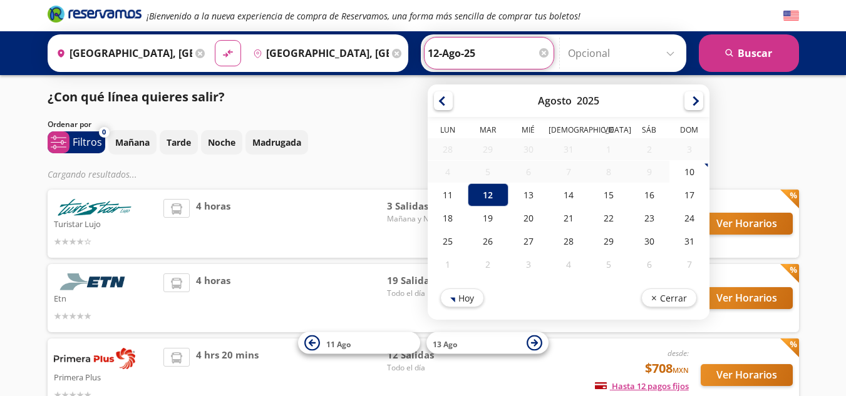
click at [492, 49] on input "12-Ago-25" at bounding box center [489, 53] width 123 height 31
click at [443, 202] on div "11" at bounding box center [448, 195] width 40 height 23
type input "11-Ago-25"
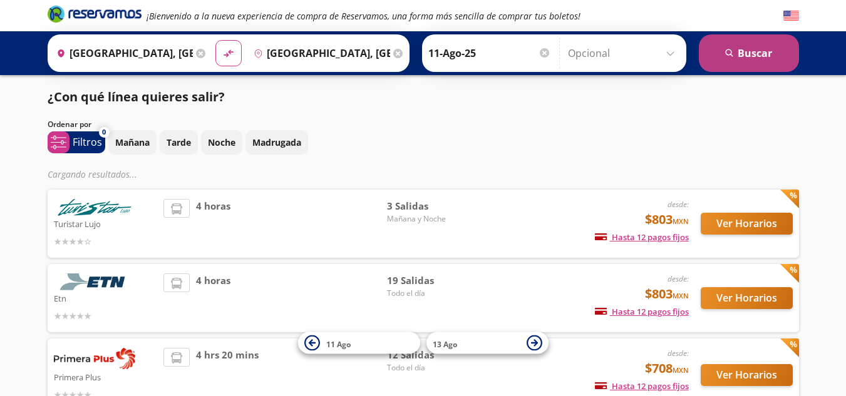
click at [765, 44] on button "search [GEOGRAPHIC_DATA]" at bounding box center [749, 53] width 100 height 38
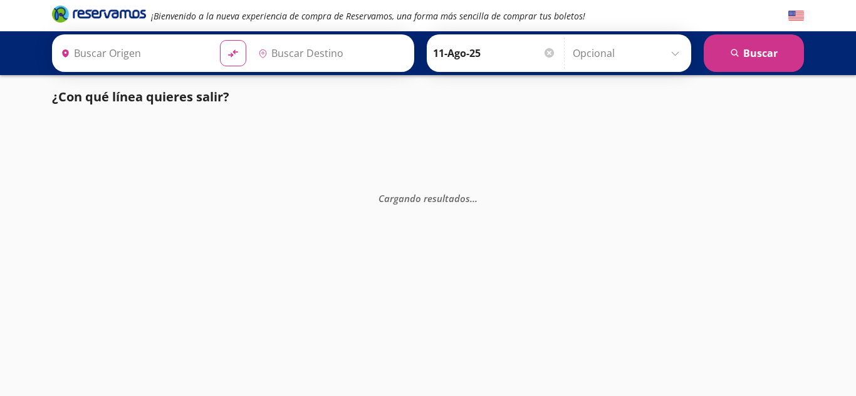
type input "[GEOGRAPHIC_DATA], [GEOGRAPHIC_DATA]"
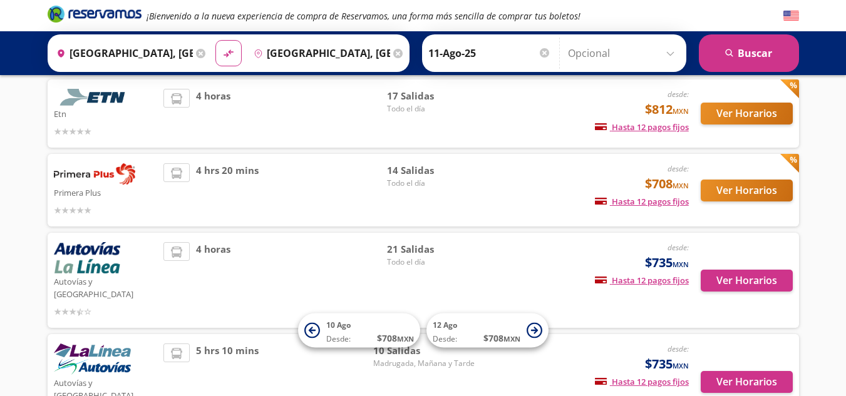
scroll to position [162, 0]
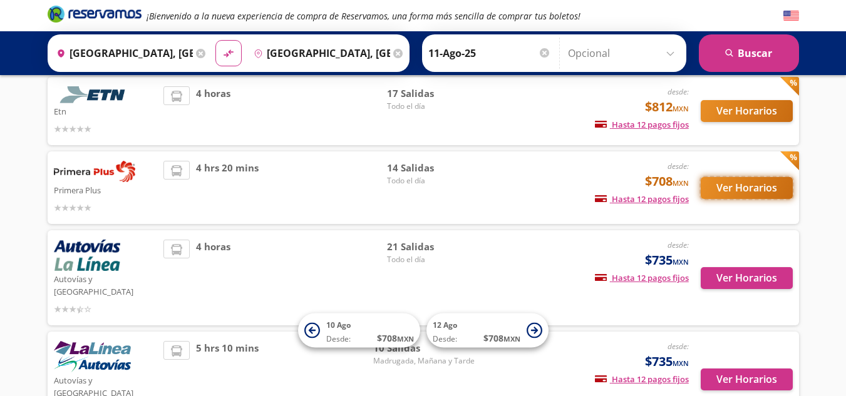
click at [747, 186] on button "Ver Horarios" at bounding box center [747, 188] width 92 height 22
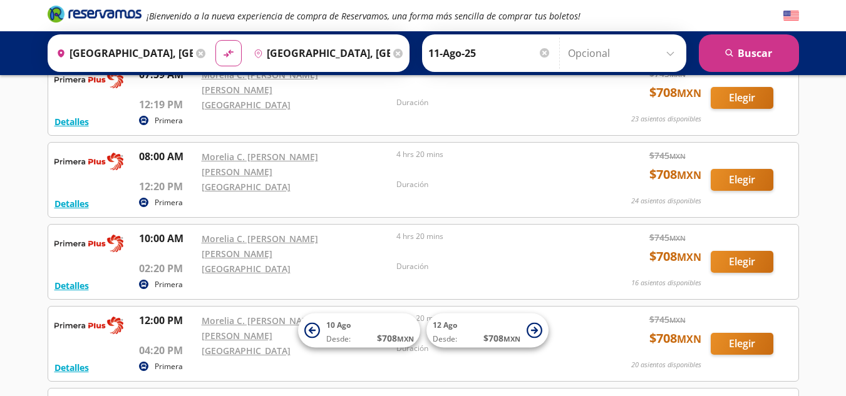
scroll to position [331, 0]
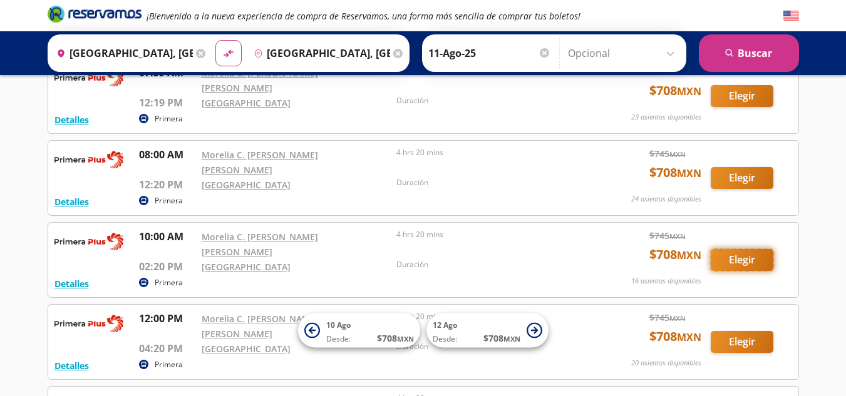
click at [753, 249] on button "Elegir" at bounding box center [742, 260] width 63 height 22
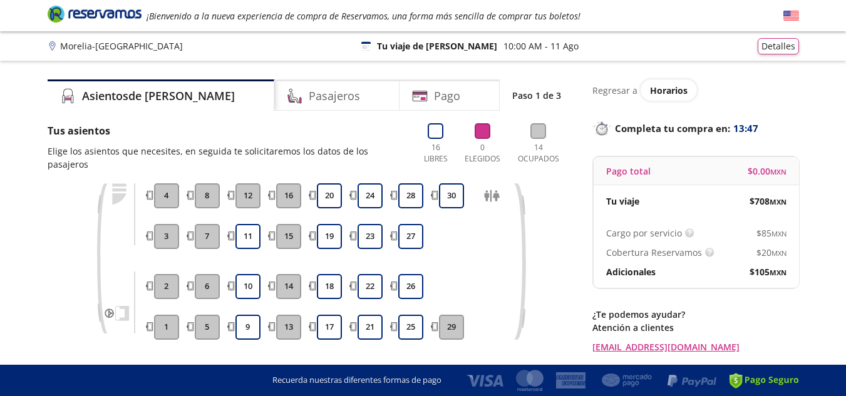
click at [598, 41] on div "Morelia - [GEOGRAPHIC_DATA] 126 Tu viaje de ida 10:00 AM [DATE] Detalles" at bounding box center [424, 46] width 752 height 16
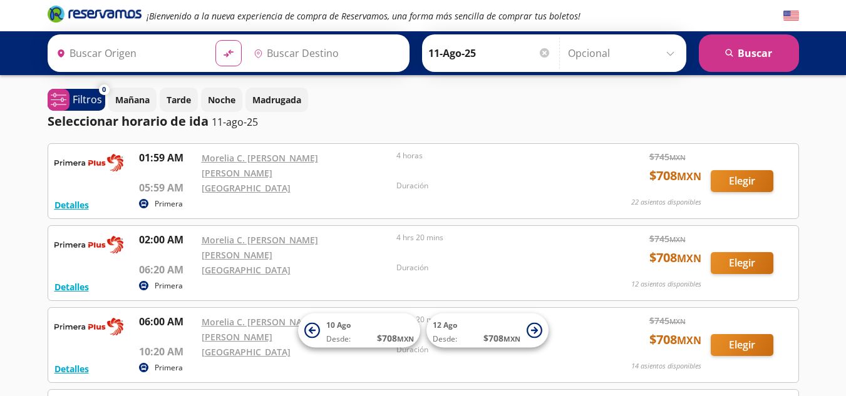
type input "[GEOGRAPHIC_DATA], [GEOGRAPHIC_DATA]"
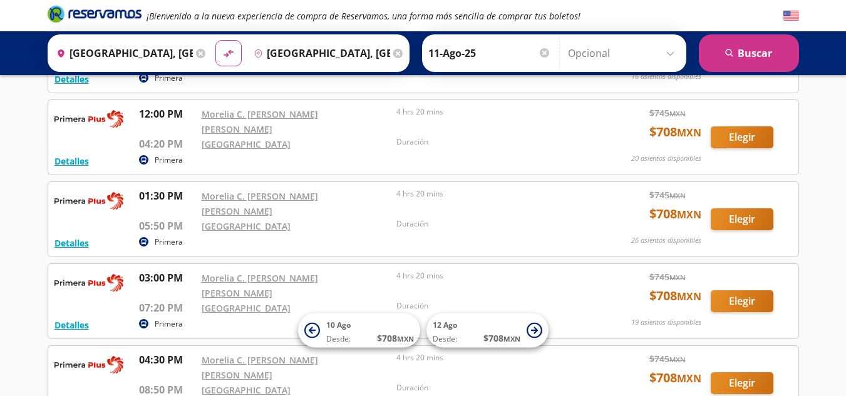
scroll to position [541, 0]
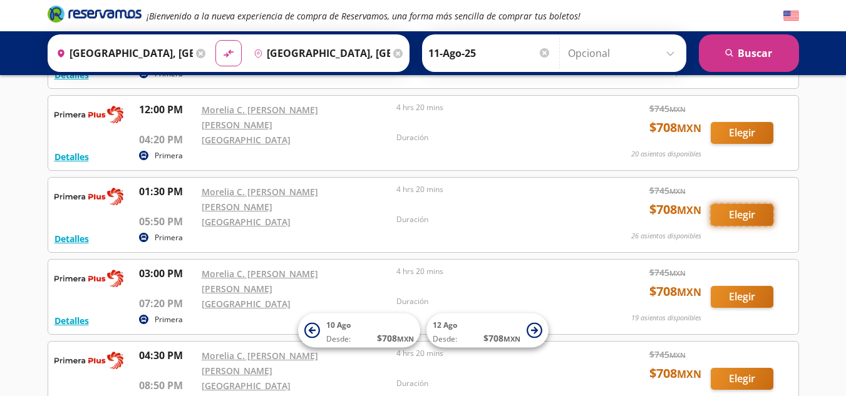
click at [728, 204] on button "Elegir" at bounding box center [742, 215] width 63 height 22
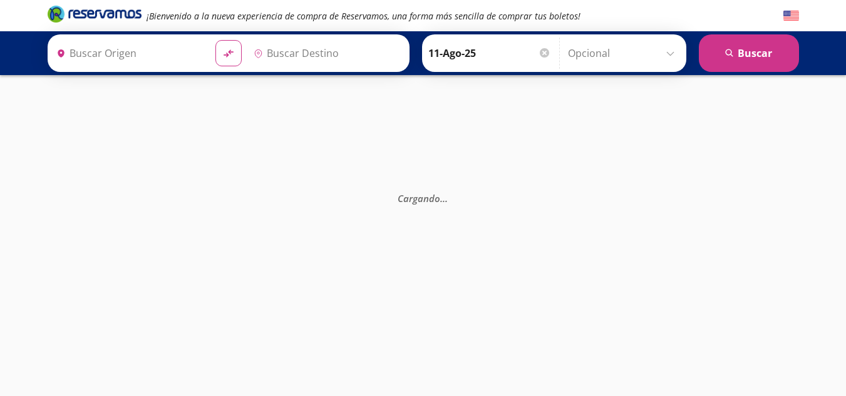
type input "[GEOGRAPHIC_DATA], [GEOGRAPHIC_DATA]"
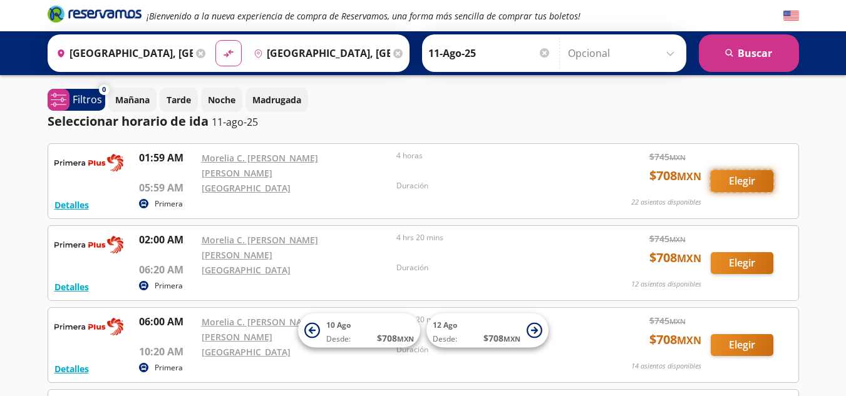
click at [735, 176] on button "Elegir" at bounding box center [742, 181] width 63 height 22
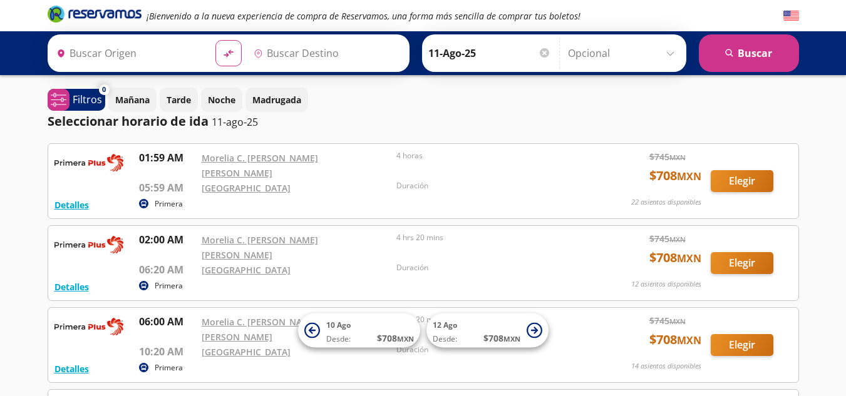
type input "[GEOGRAPHIC_DATA], [GEOGRAPHIC_DATA]"
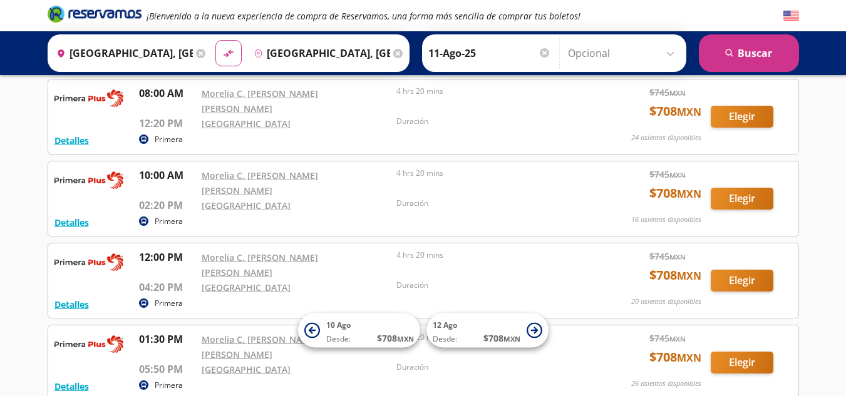
scroll to position [403, 0]
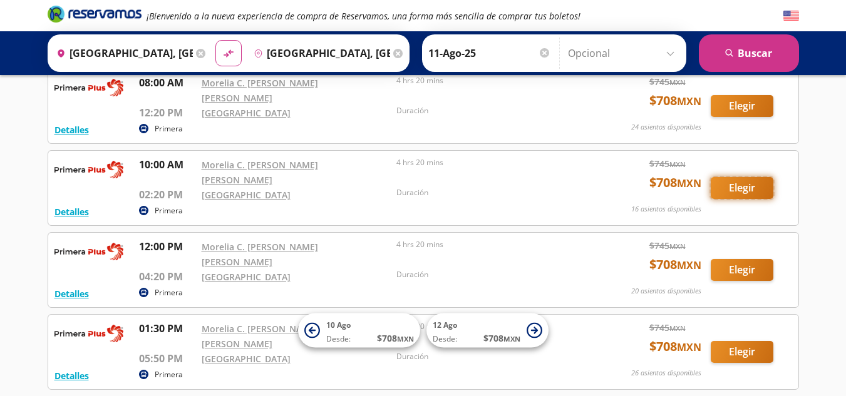
click at [732, 177] on button "Elegir" at bounding box center [742, 188] width 63 height 22
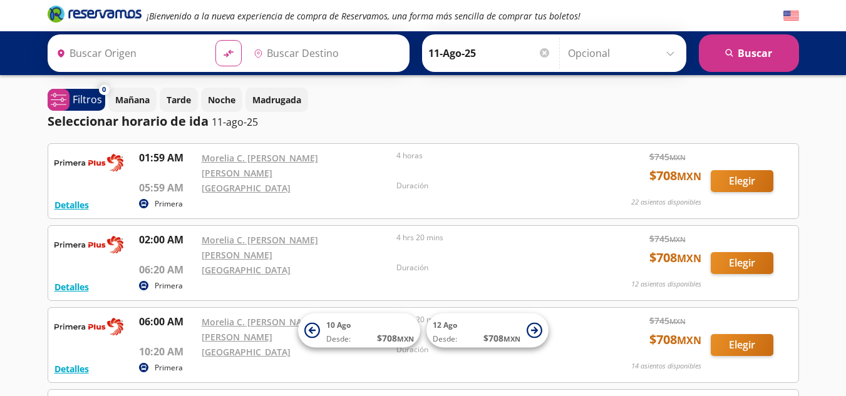
type input "[GEOGRAPHIC_DATA], [GEOGRAPHIC_DATA]"
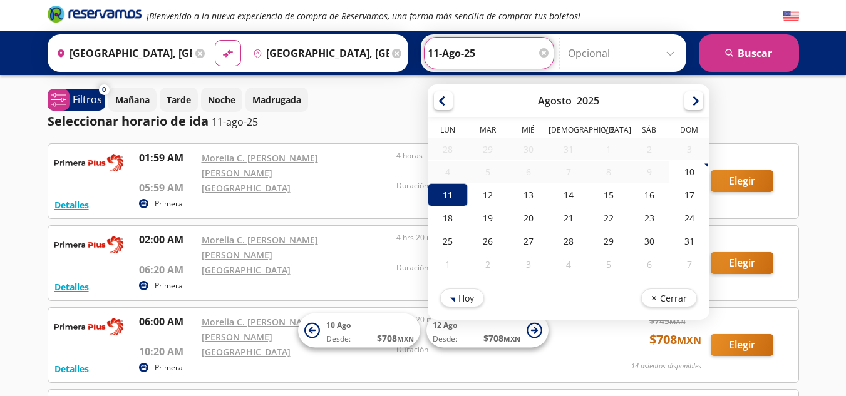
click at [489, 47] on input "11-Ago-25" at bounding box center [489, 53] width 123 height 31
click at [687, 168] on div "10" at bounding box center [689, 171] width 40 height 23
type input "10-Ago-25"
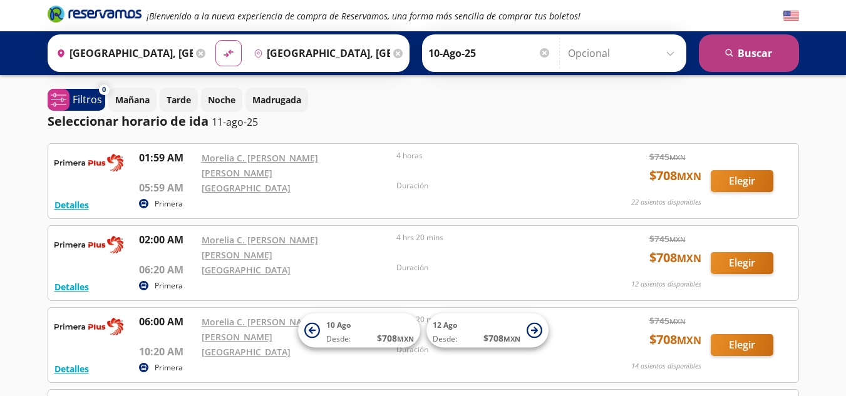
click at [749, 53] on button "search [GEOGRAPHIC_DATA]" at bounding box center [749, 53] width 100 height 38
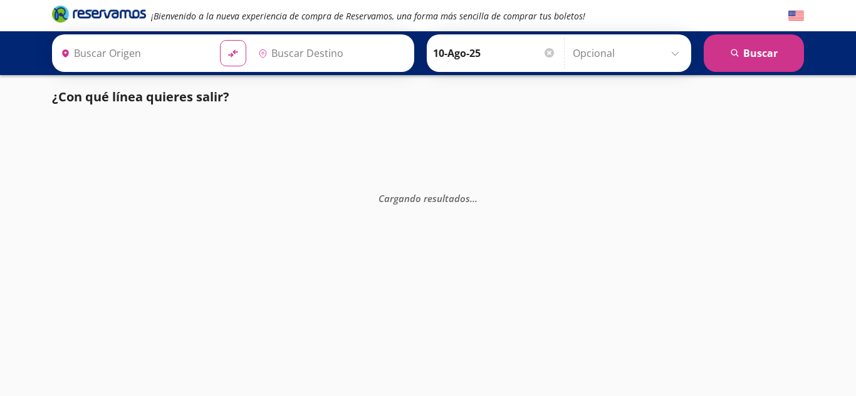
type input "[GEOGRAPHIC_DATA], [GEOGRAPHIC_DATA]"
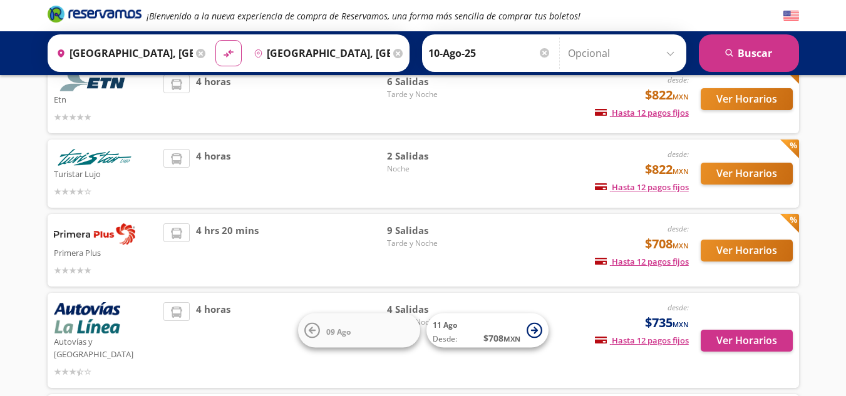
scroll to position [101, 0]
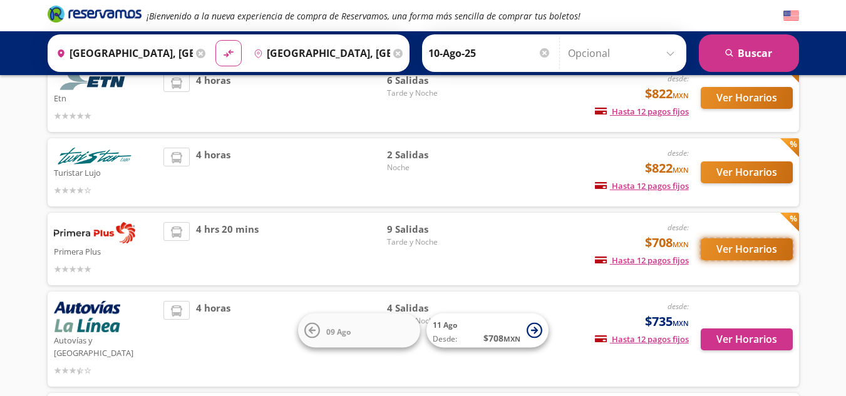
click at [727, 247] on button "Ver Horarios" at bounding box center [747, 250] width 92 height 22
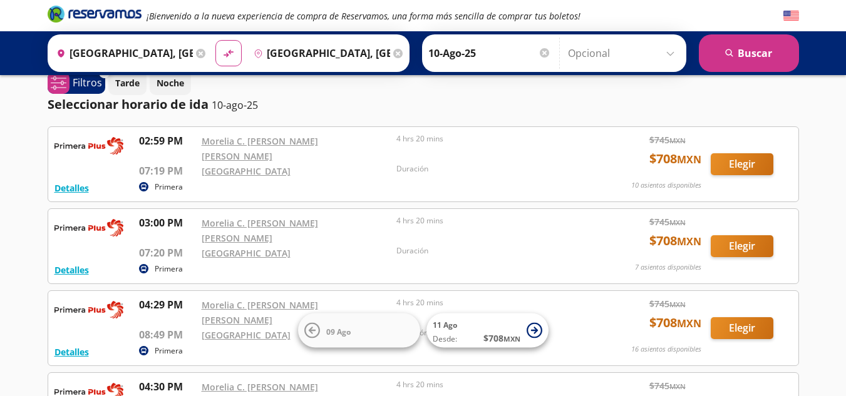
scroll to position [31, 0]
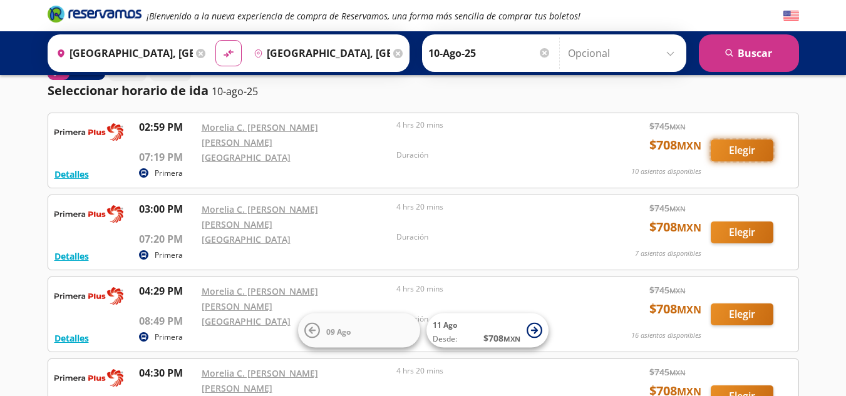
click at [732, 143] on button "Elegir" at bounding box center [742, 151] width 63 height 22
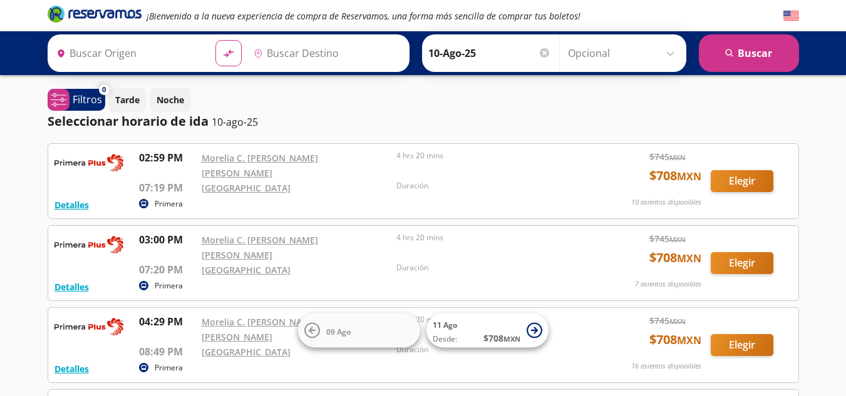
type input "[GEOGRAPHIC_DATA], [GEOGRAPHIC_DATA]"
click at [376, 109] on div "Tarde Noche" at bounding box center [453, 100] width 691 height 24
